Goal: Information Seeking & Learning: Learn about a topic

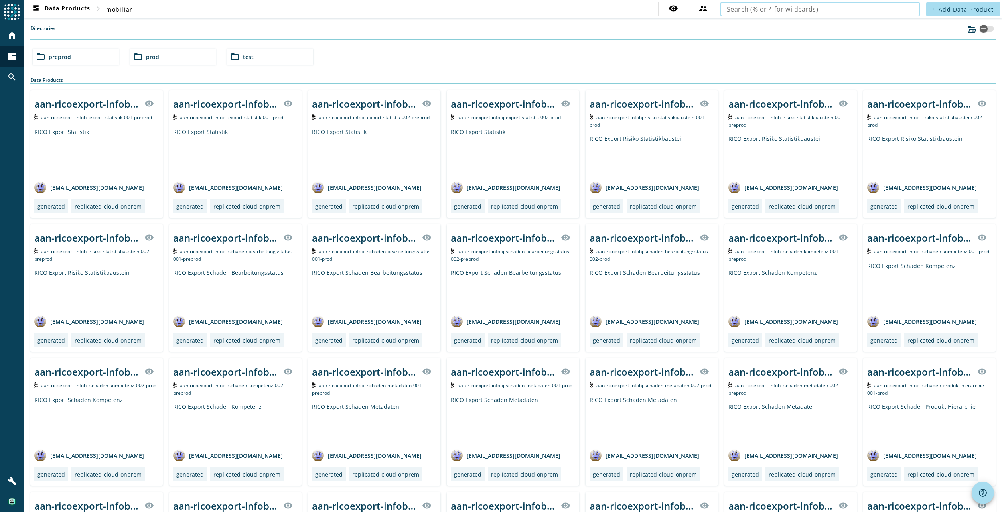
click at [799, 7] on input "text" at bounding box center [820, 9] width 187 height 10
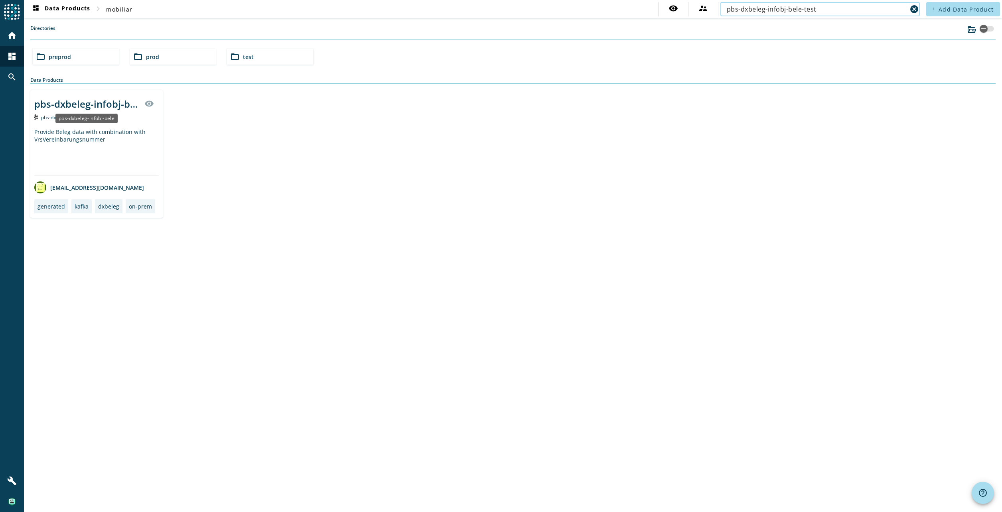
type input "pbs-dxbeleg-infobj-bele-test"
click at [59, 134] on div "Provide Beleg data with combination with VrsVereinbarungsnummer" at bounding box center [96, 151] width 124 height 47
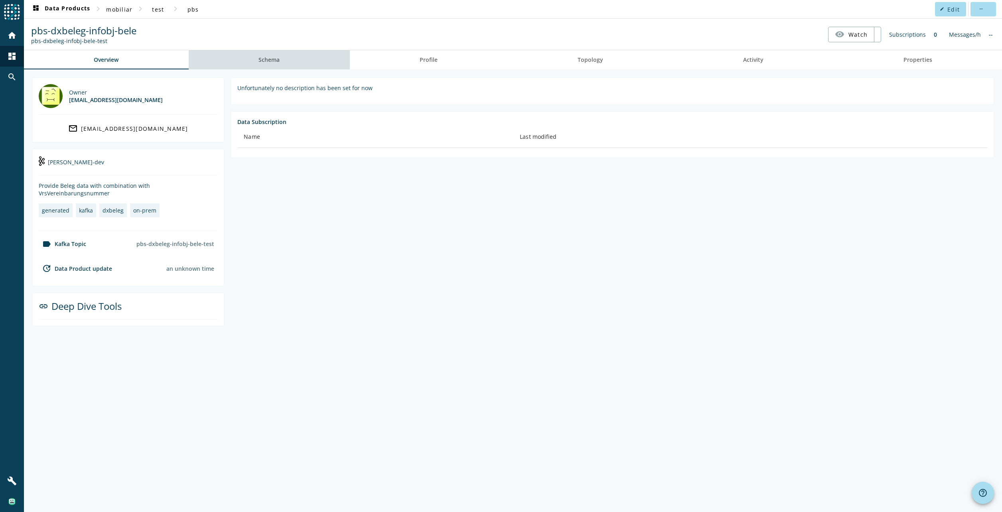
drag, startPoint x: 259, startPoint y: 63, endPoint x: 243, endPoint y: 65, distance: 15.7
click at [259, 62] on link "Schema" at bounding box center [269, 59] width 161 height 19
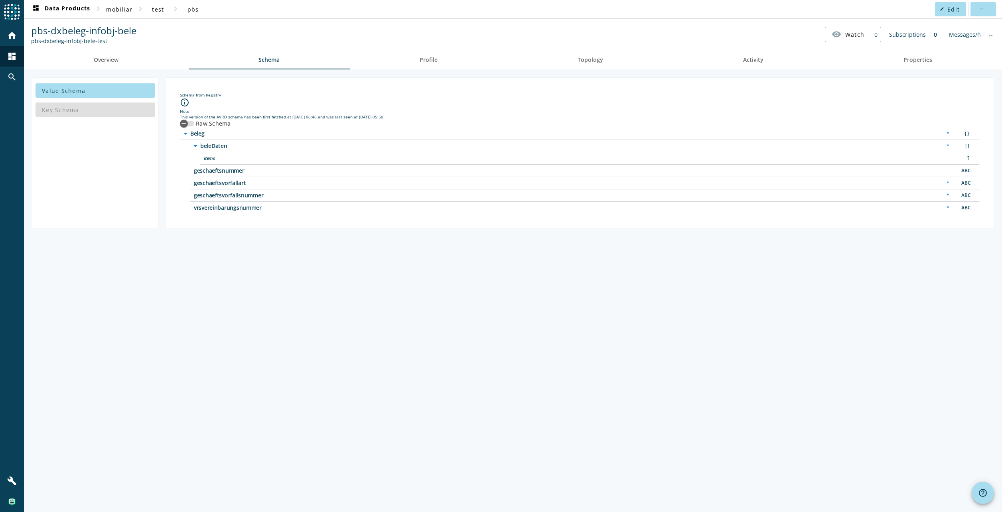
click at [207, 161] on span "items" at bounding box center [303, 159] width 199 height 6
click at [181, 123] on icon "button" at bounding box center [183, 123] width 7 height 7
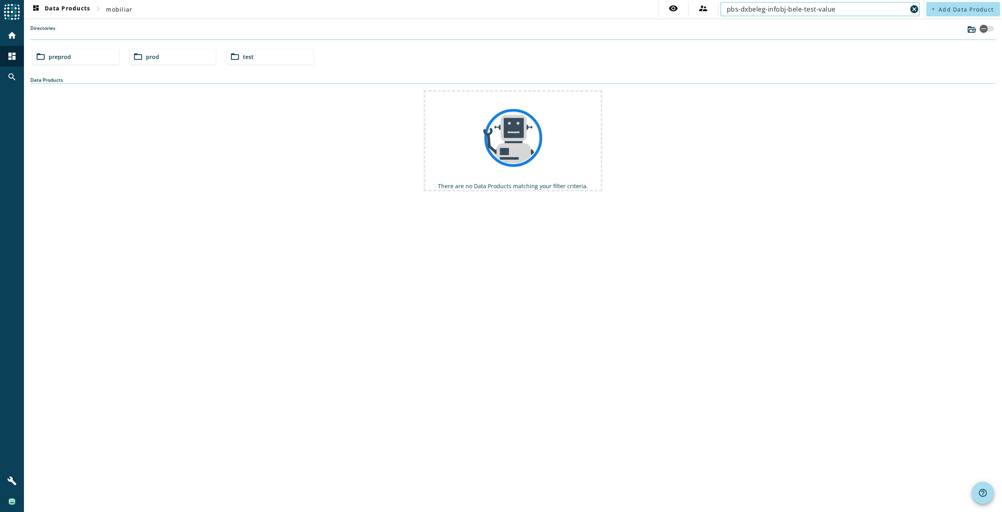
drag, startPoint x: 817, startPoint y: 9, endPoint x: 905, endPoint y: 17, distance: 88.5
click at [906, 15] on div "pbs-dxbeleg-infobj-bele-test-value" at bounding box center [817, 9] width 180 height 14
type input "pbs-dxbeleg-infobj-bele-test"
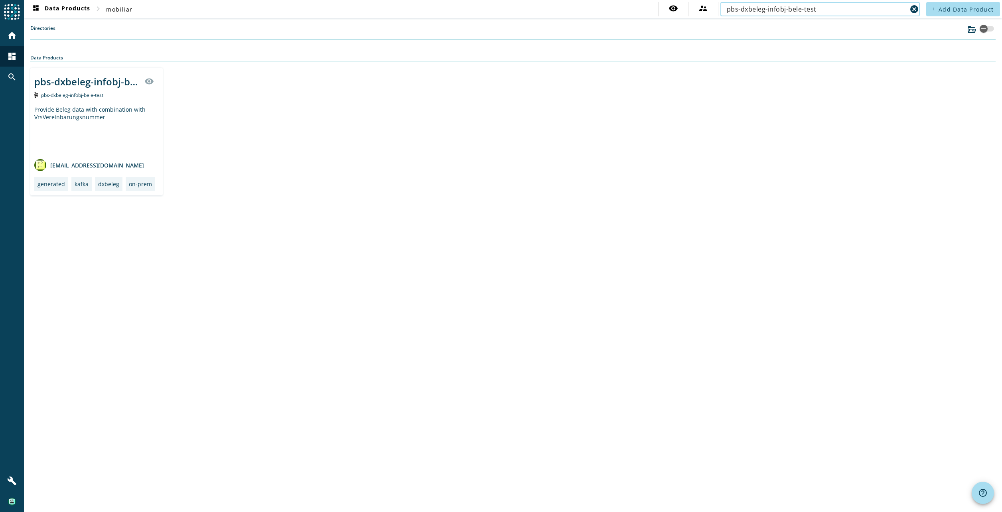
click at [125, 124] on div "Provide Beleg data with combination with VrsVereinbarungsnummer" at bounding box center [96, 129] width 124 height 47
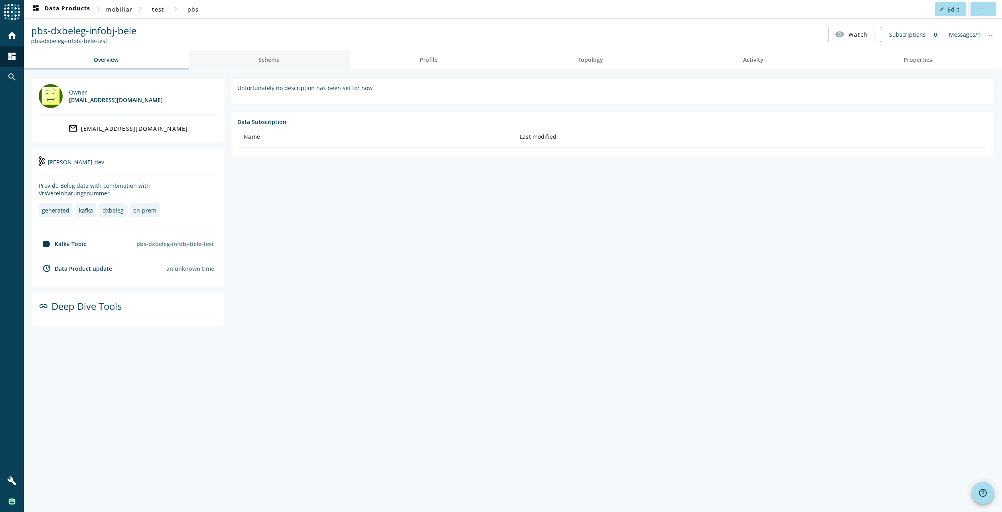
click at [279, 61] on span "Schema" at bounding box center [269, 60] width 21 height 6
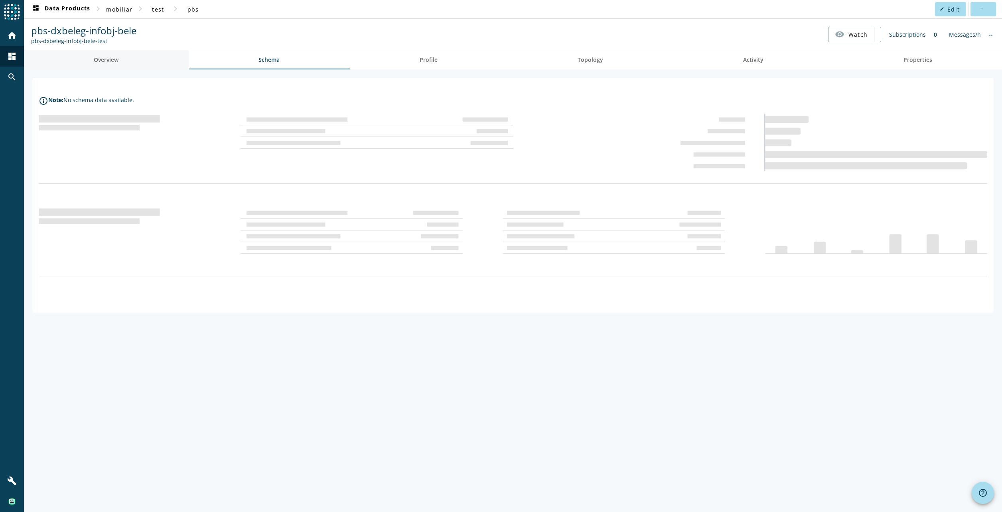
click at [105, 59] on span "Overview" at bounding box center [106, 60] width 25 height 6
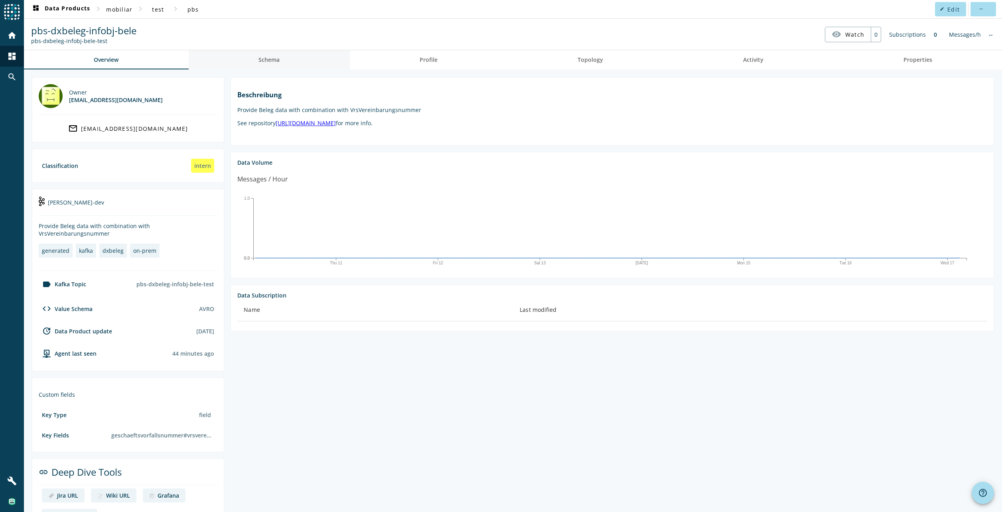
click at [267, 64] on span "Schema" at bounding box center [269, 59] width 21 height 19
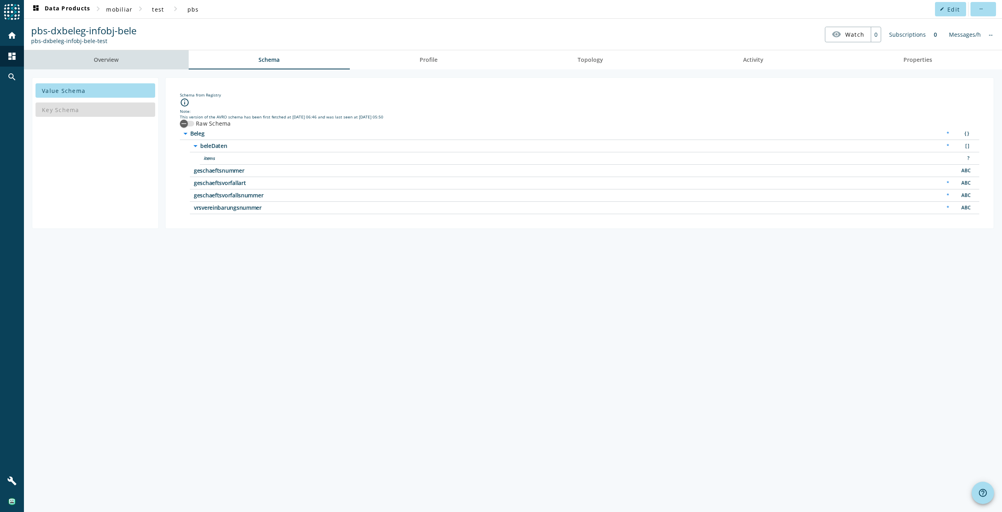
click at [128, 59] on link "Overview" at bounding box center [106, 59] width 165 height 19
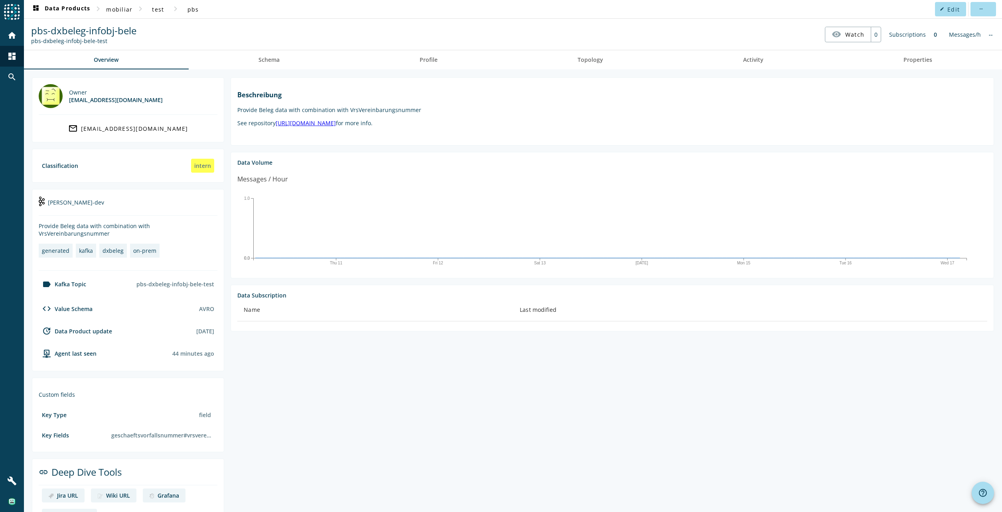
scroll to position [29, 0]
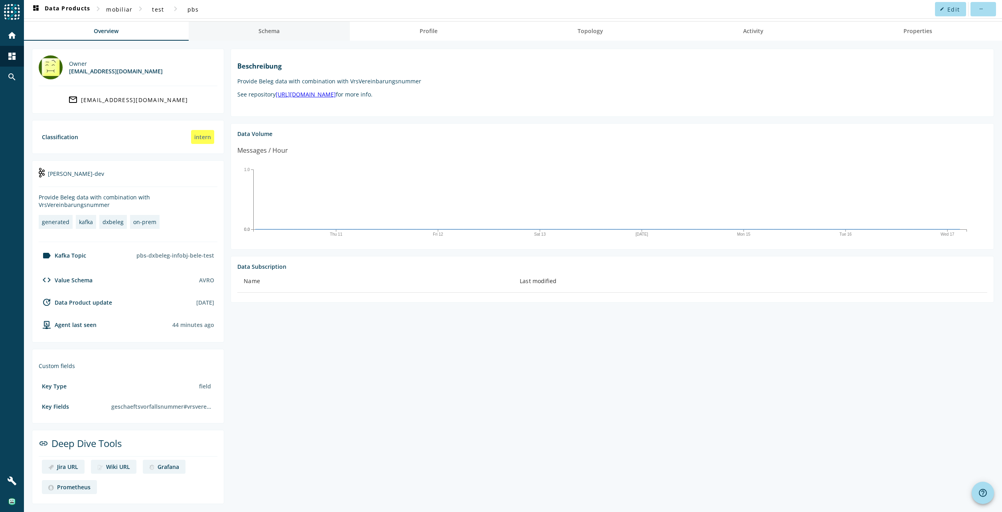
click at [274, 34] on span "Schema" at bounding box center [269, 31] width 21 height 6
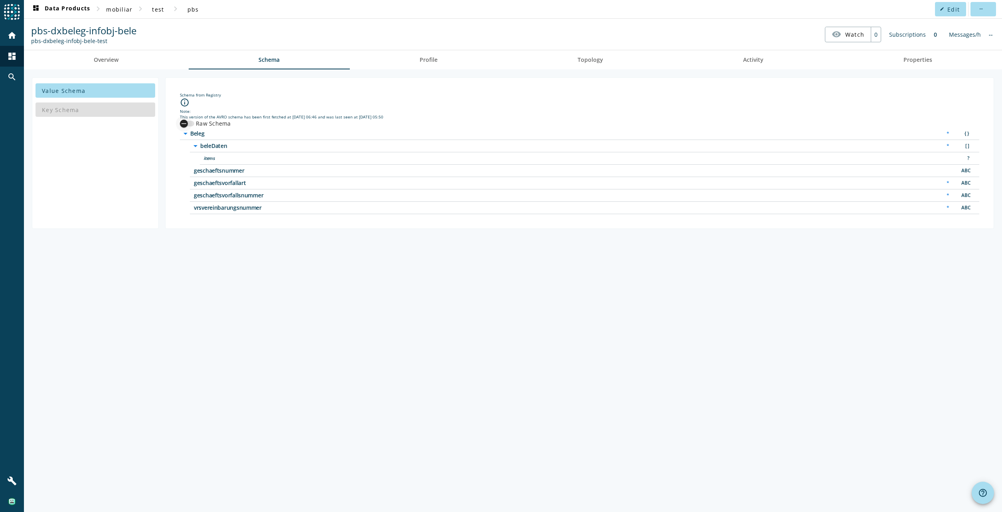
click at [191, 126] on div "button" at bounding box center [184, 124] width 16 height 16
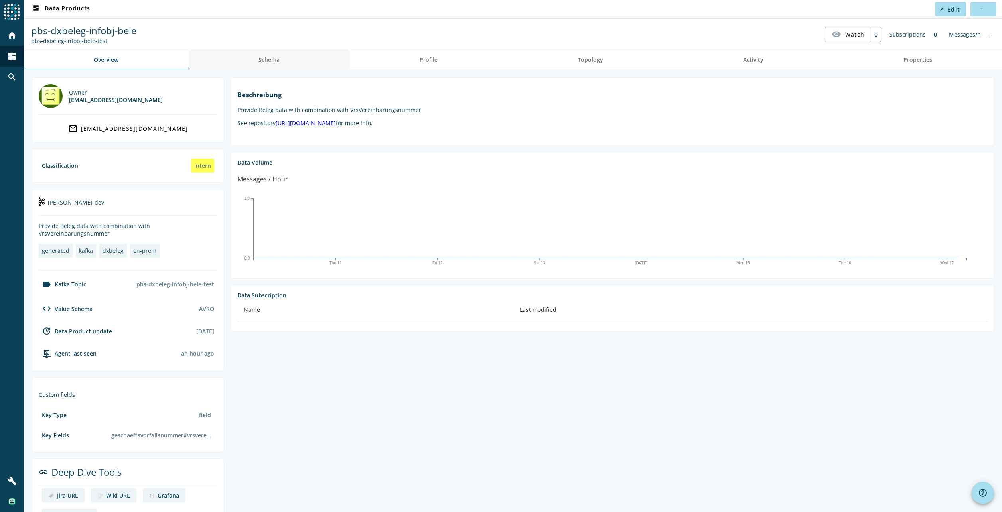
click at [253, 60] on link "Schema" at bounding box center [269, 59] width 161 height 19
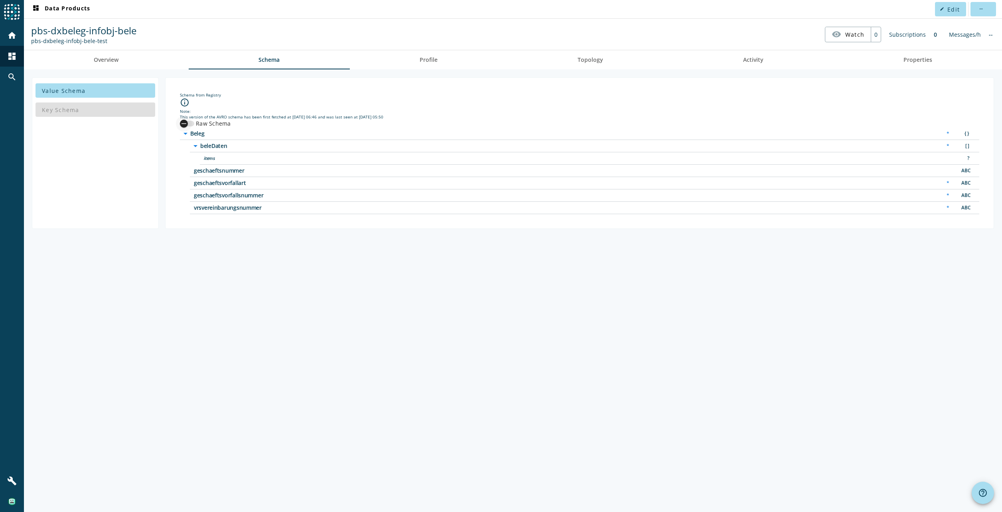
click at [187, 123] on icon "button" at bounding box center [183, 123] width 7 height 7
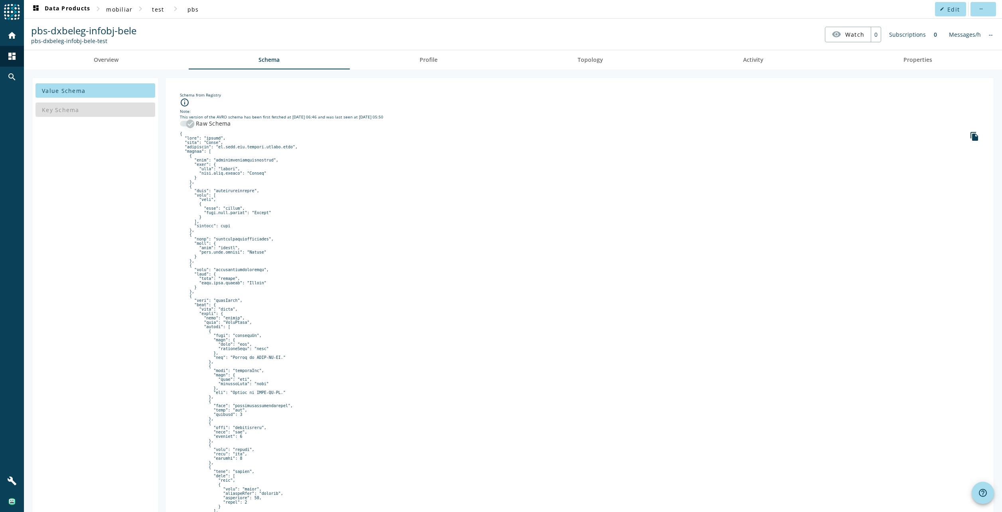
click at [187, 123] on icon "button" at bounding box center [190, 123] width 7 height 7
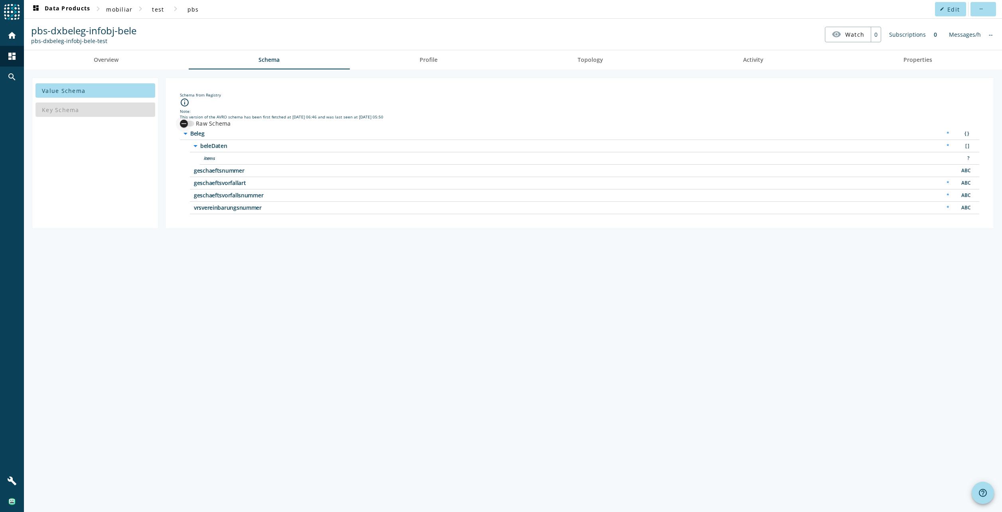
click at [187, 123] on icon "button" at bounding box center [183, 123] width 7 height 7
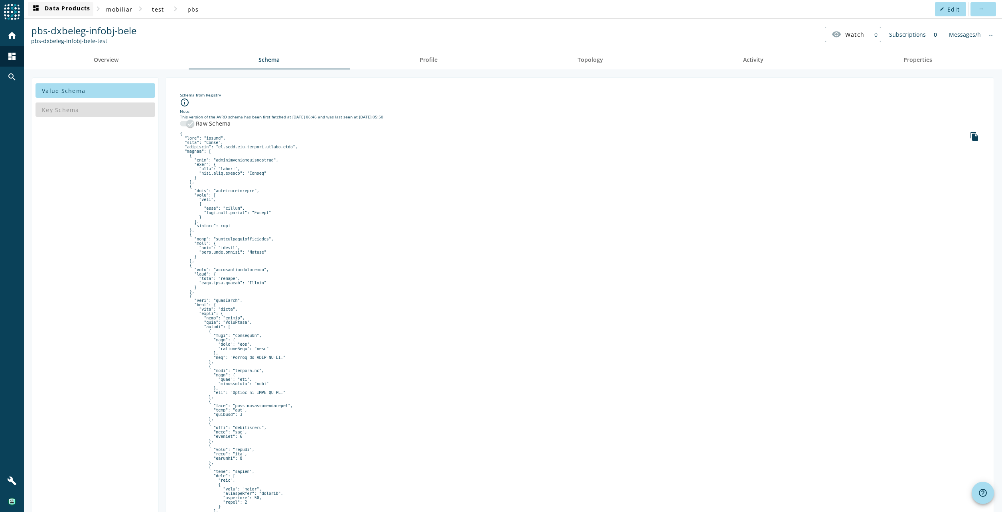
click at [49, 12] on span "dashboard Data Products" at bounding box center [60, 9] width 59 height 10
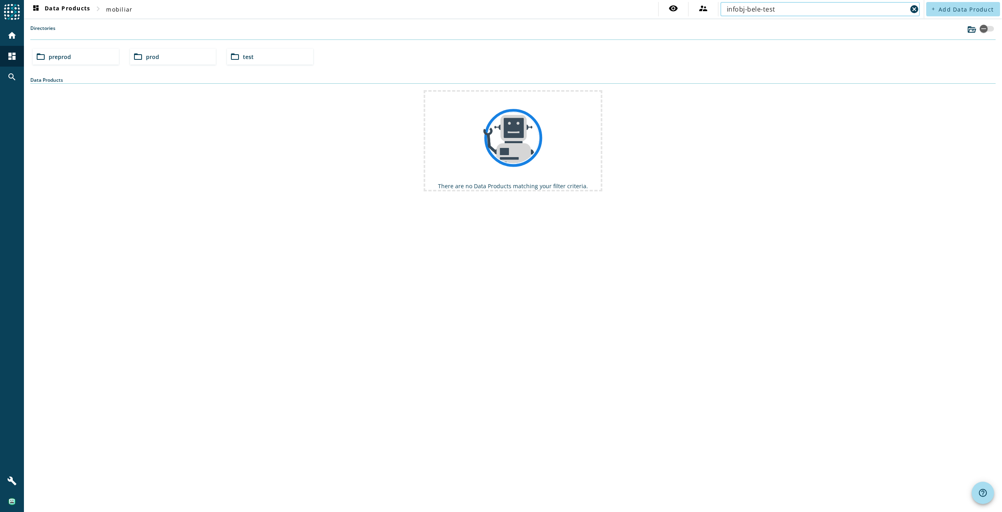
click at [282, 57] on div "folder_open test" at bounding box center [270, 57] width 86 height 16
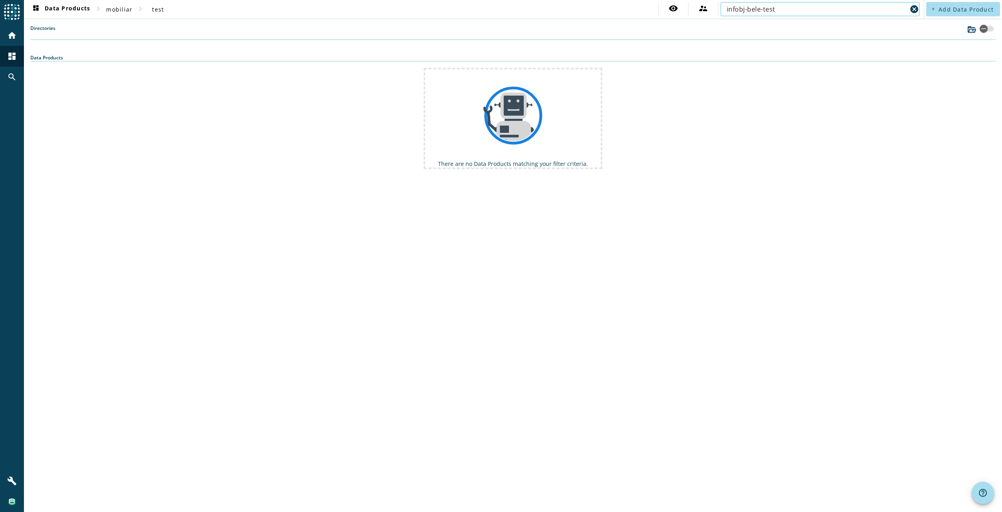
click at [807, 12] on input "infobj-bele-test" at bounding box center [817, 9] width 180 height 10
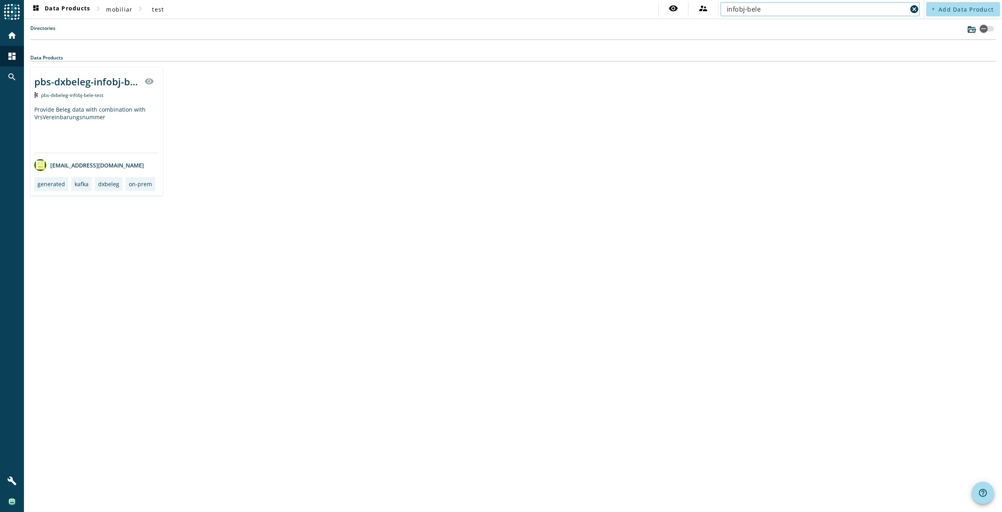
type input "infobj-bele"
click at [109, 129] on div "Provide Beleg data with combination with VrsVereinbarungsnummer" at bounding box center [96, 129] width 124 height 47
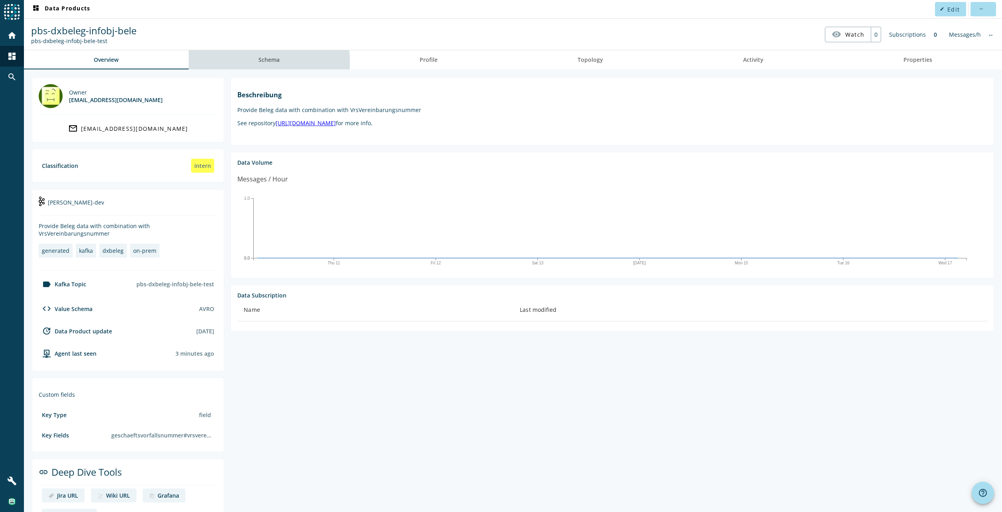
click at [260, 67] on span "Schema" at bounding box center [269, 59] width 21 height 19
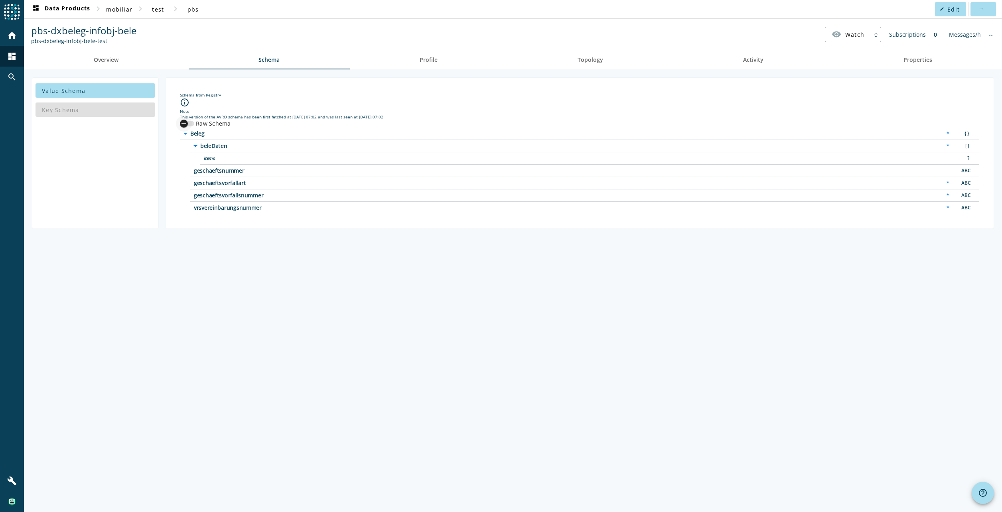
click at [185, 126] on icon "button" at bounding box center [183, 123] width 7 height 7
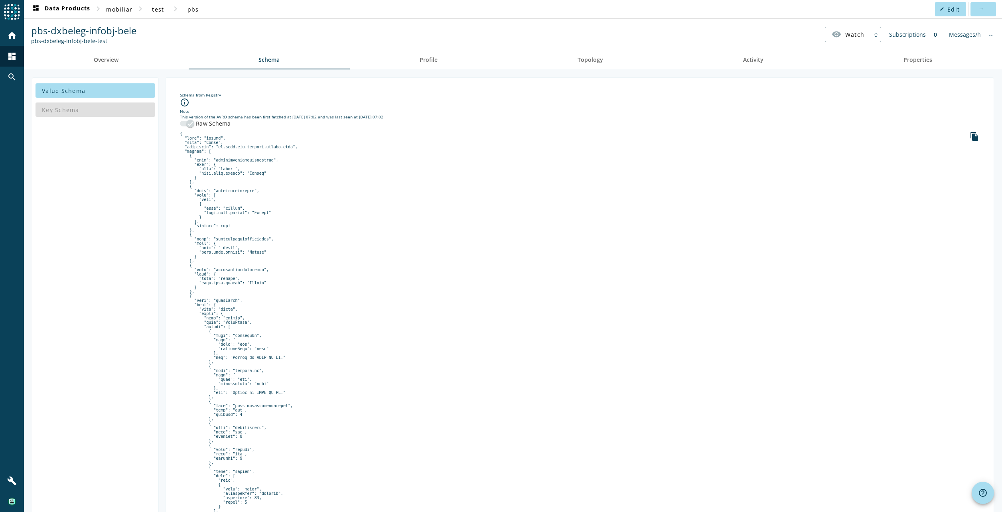
click at [162, 363] on div "Value Schema Key Schema Schema from Registry info_outline Note: This version of…" at bounding box center [513, 442] width 962 height 731
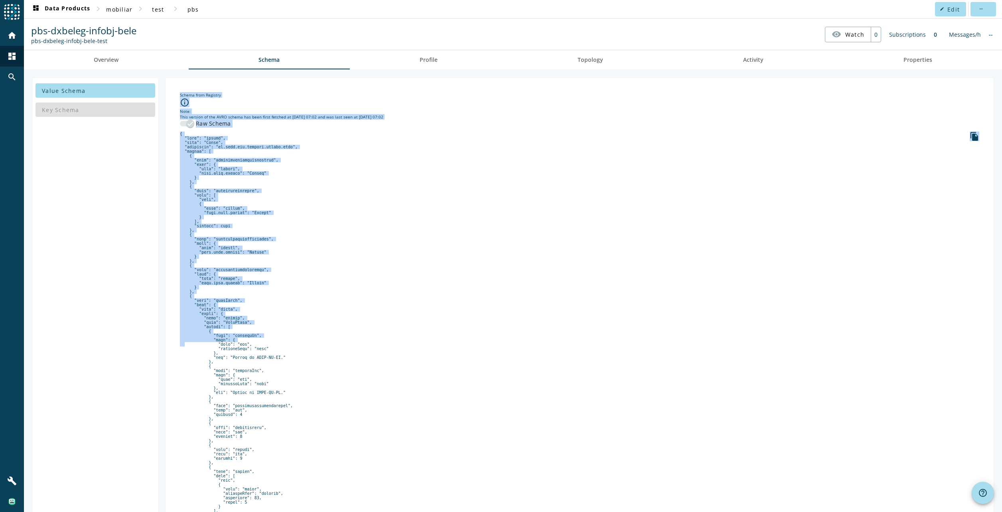
click at [257, 230] on pre at bounding box center [579, 461] width 799 height 658
